Goal: Task Accomplishment & Management: Use online tool/utility

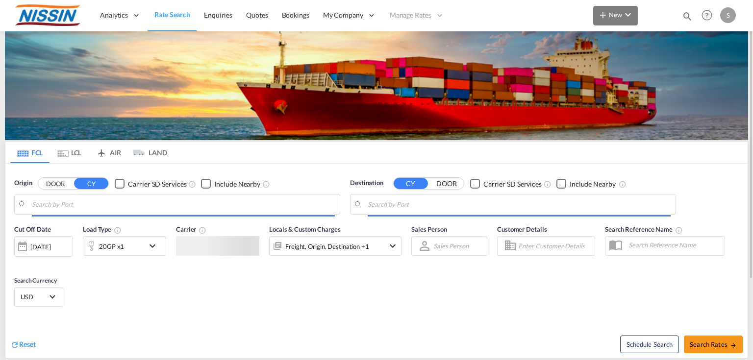
click at [613, 19] on button "New" at bounding box center [615, 16] width 45 height 20
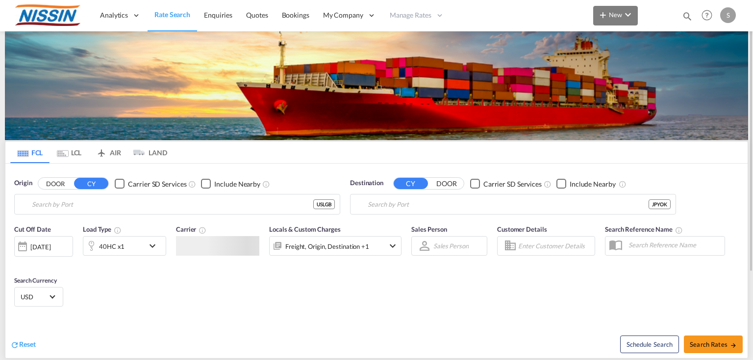
type input "[GEOGRAPHIC_DATA], [GEOGRAPHIC_DATA], USLGB"
type input "[GEOGRAPHIC_DATA], JPYOK"
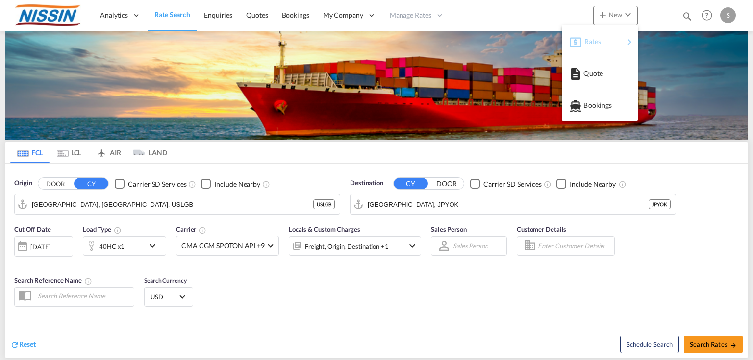
click at [589, 39] on span "Rates" at bounding box center [590, 42] width 12 height 20
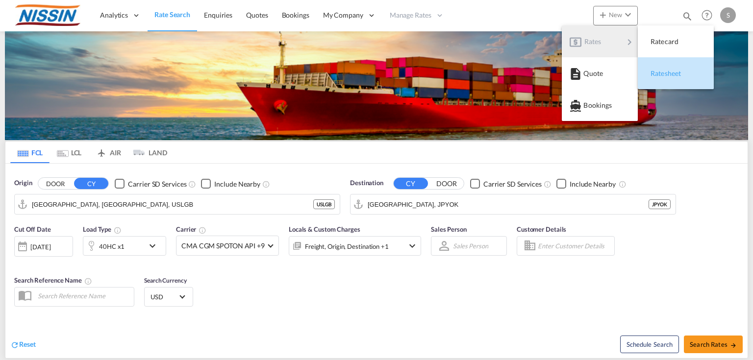
click at [664, 67] on div "Ratesheet" at bounding box center [668, 73] width 36 height 24
